Goal: Task Accomplishment & Management: Use online tool/utility

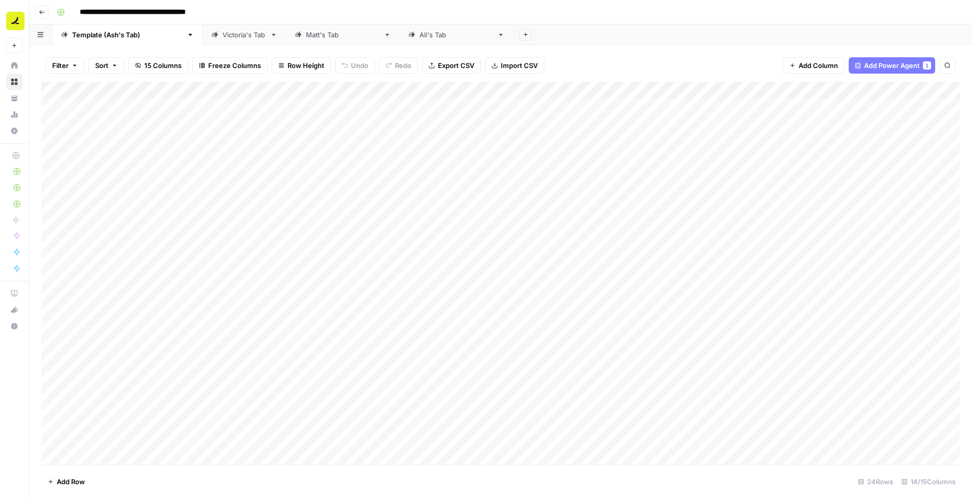
scroll to position [68, 0]
click at [79, 457] on div "Add Column" at bounding box center [500, 274] width 918 height 384
type textarea "**********"
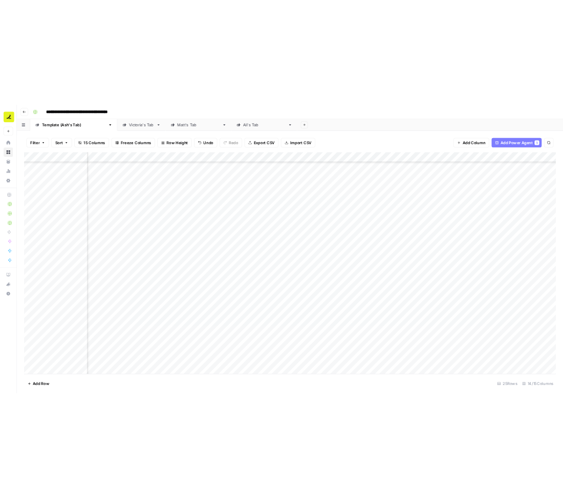
scroll to position [85, 125]
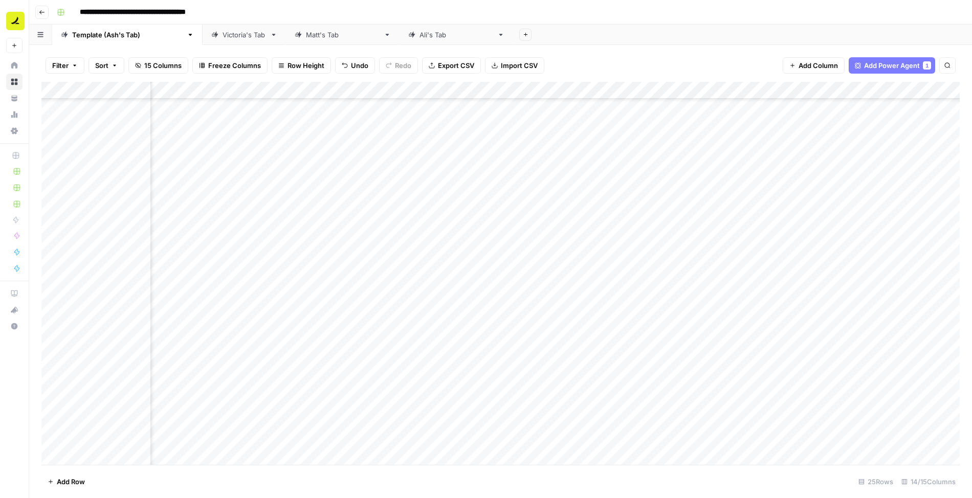
click at [552, 439] on div "Add Column" at bounding box center [500, 274] width 918 height 384
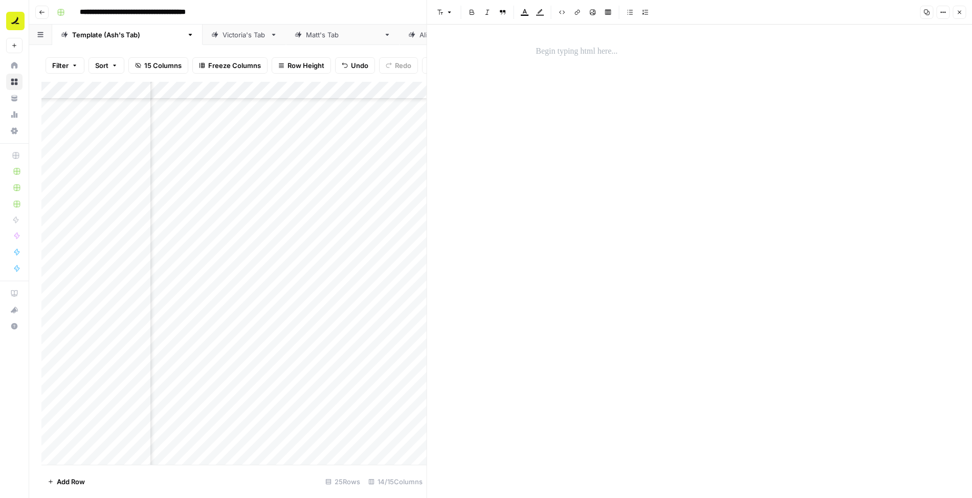
click at [550, 54] on p at bounding box center [698, 51] width 327 height 13
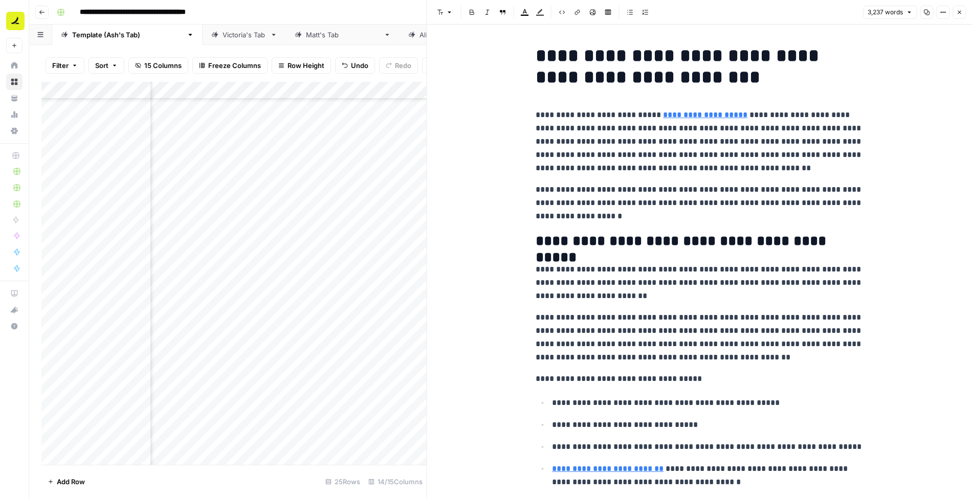
click at [959, 12] on icon "button" at bounding box center [959, 13] width 4 height 4
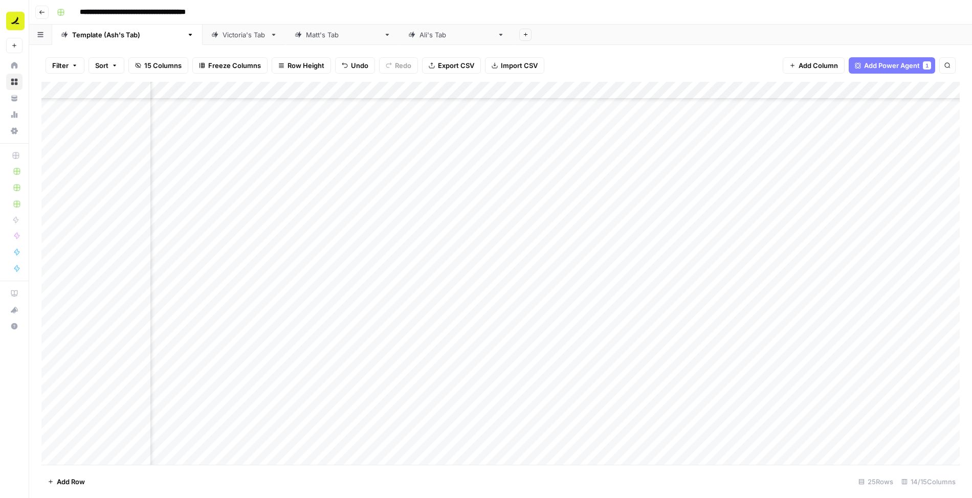
click at [649, 439] on div "Add Column" at bounding box center [500, 274] width 918 height 384
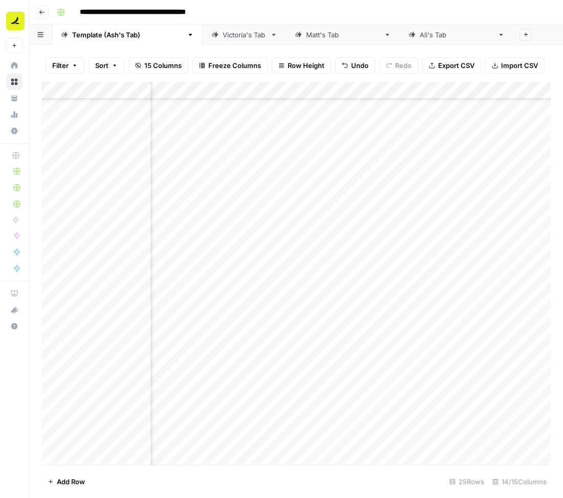
scroll to position [85, 688]
click at [268, 438] on div "Add Column" at bounding box center [295, 274] width 509 height 384
click at [406, 439] on div "Add Column" at bounding box center [295, 274] width 509 height 384
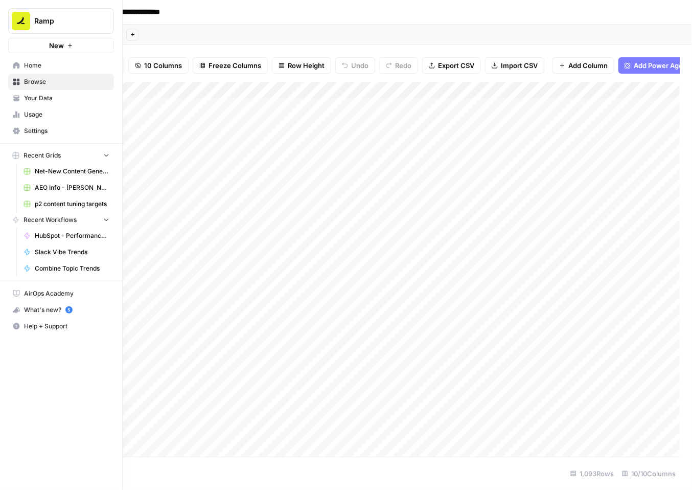
click at [35, 62] on span "Home" at bounding box center [66, 65] width 85 height 9
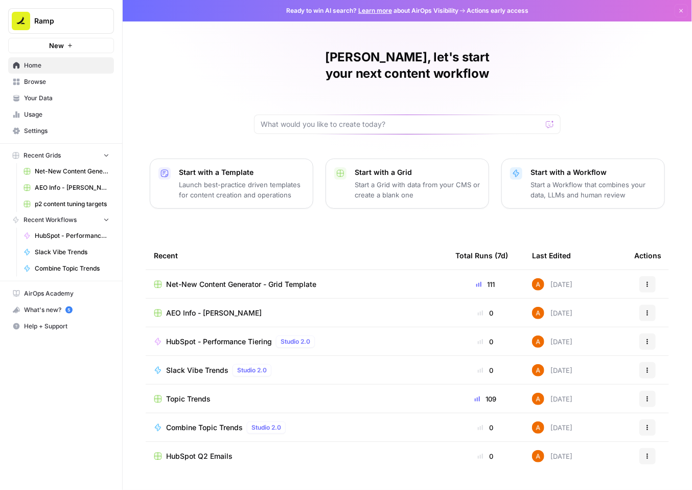
click at [198, 308] on span "AEO Info - [PERSON_NAME]" at bounding box center [214, 313] width 96 height 10
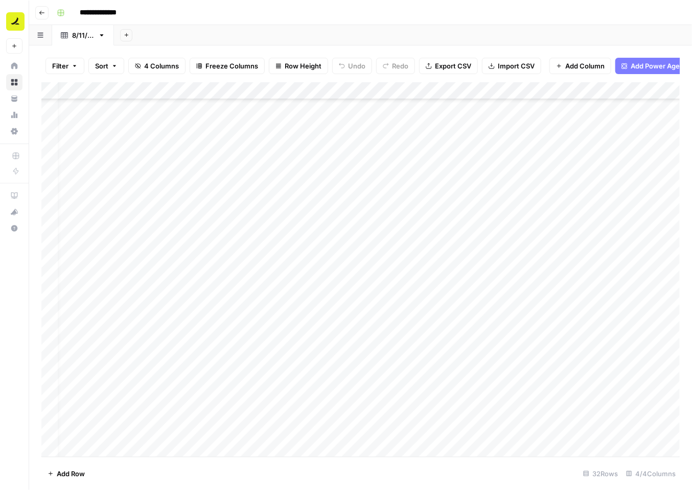
scroll to position [215, 0]
click at [278, 309] on div "Add Column" at bounding box center [360, 269] width 639 height 375
click at [261, 429] on div "Add Column" at bounding box center [360, 269] width 639 height 375
click at [264, 312] on div "Add Column" at bounding box center [360, 269] width 639 height 375
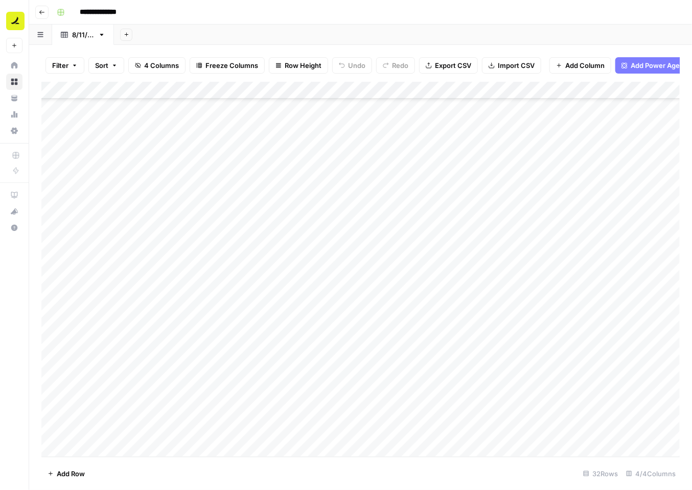
click at [264, 312] on div "Add Column" at bounding box center [360, 269] width 639 height 375
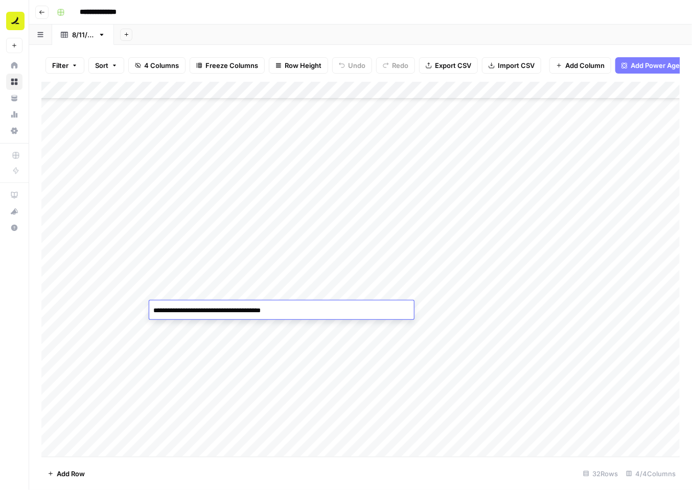
click at [256, 311] on textarea "**********" at bounding box center [281, 311] width 265 height 14
click at [208, 322] on div "Add Column" at bounding box center [360, 269] width 639 height 375
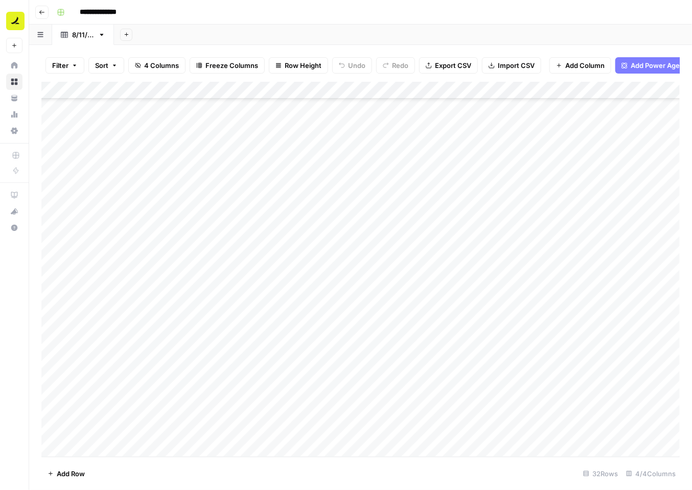
click at [208, 311] on div "Add Column" at bounding box center [360, 269] width 639 height 375
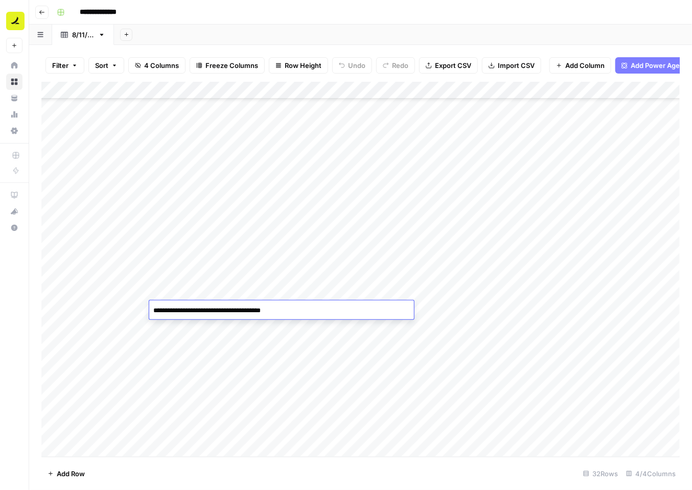
click at [319, 331] on div "Add Column" at bounding box center [360, 269] width 639 height 375
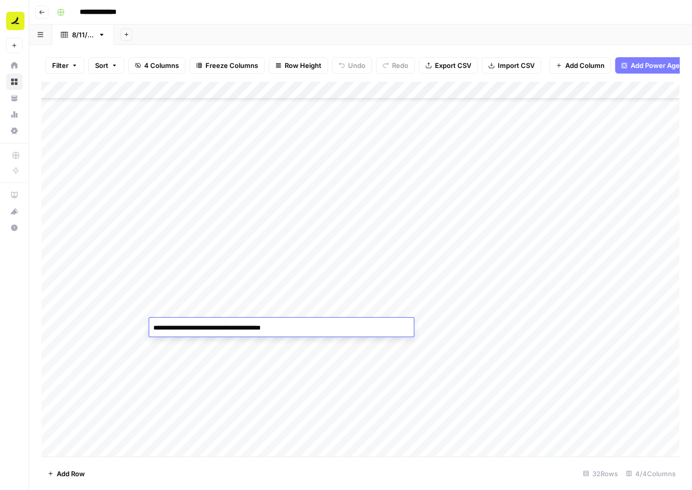
click at [242, 316] on div "Add Column" at bounding box center [360, 269] width 639 height 375
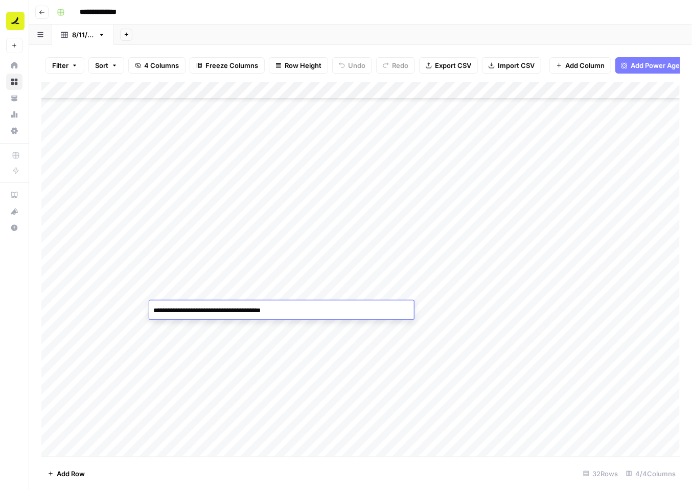
click at [240, 315] on textarea "**********" at bounding box center [281, 311] width 265 height 14
click at [307, 357] on div "Add Column" at bounding box center [360, 269] width 639 height 375
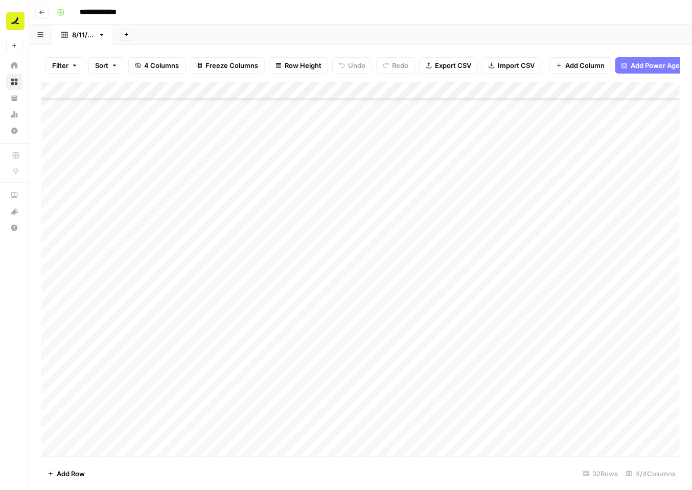
click at [308, 310] on div "Add Column" at bounding box center [360, 269] width 639 height 375
click at [321, 431] on div "Add Column" at bounding box center [360, 269] width 639 height 375
